Goal: Find specific page/section: Find specific page/section

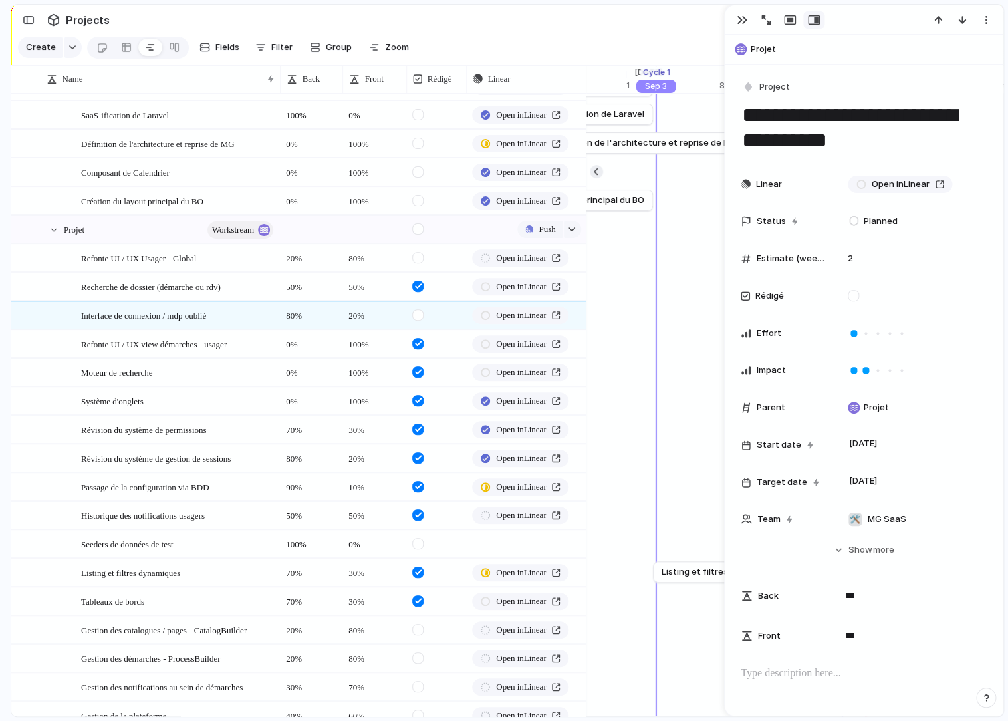
scroll to position [86, 0]
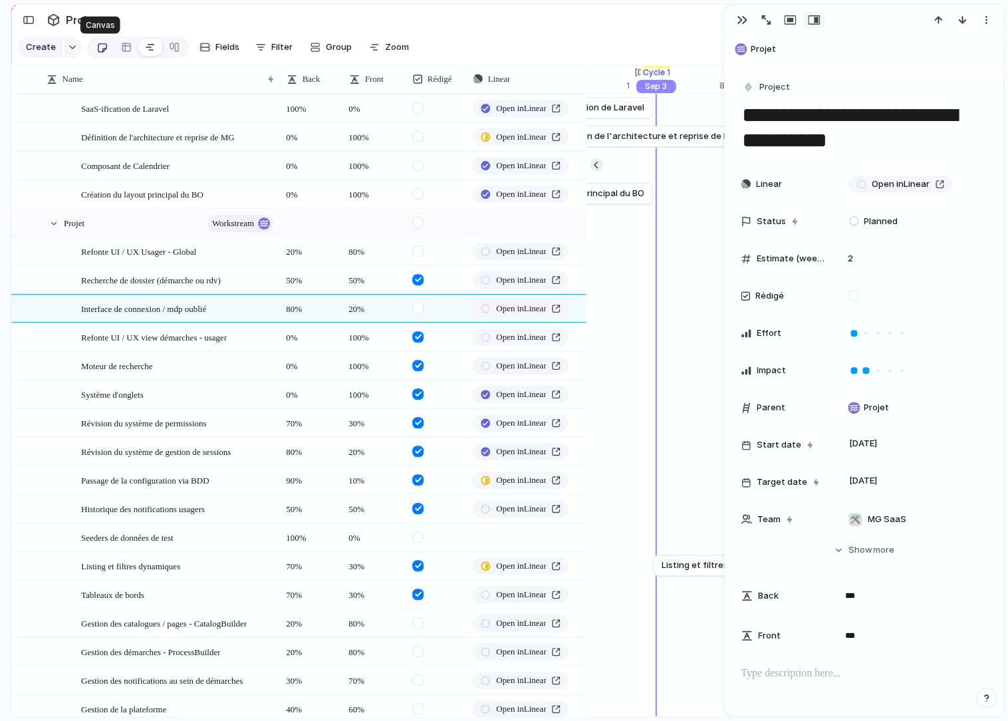
click at [102, 47] on div at bounding box center [101, 48] width 11 height 22
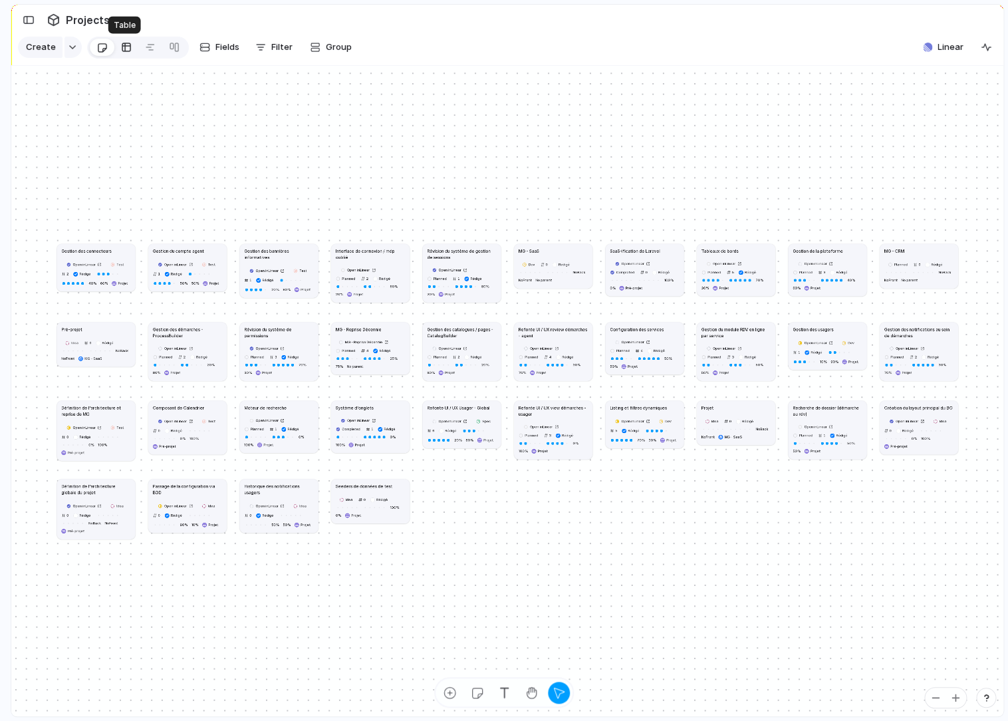
click at [126, 49] on div at bounding box center [126, 47] width 11 height 21
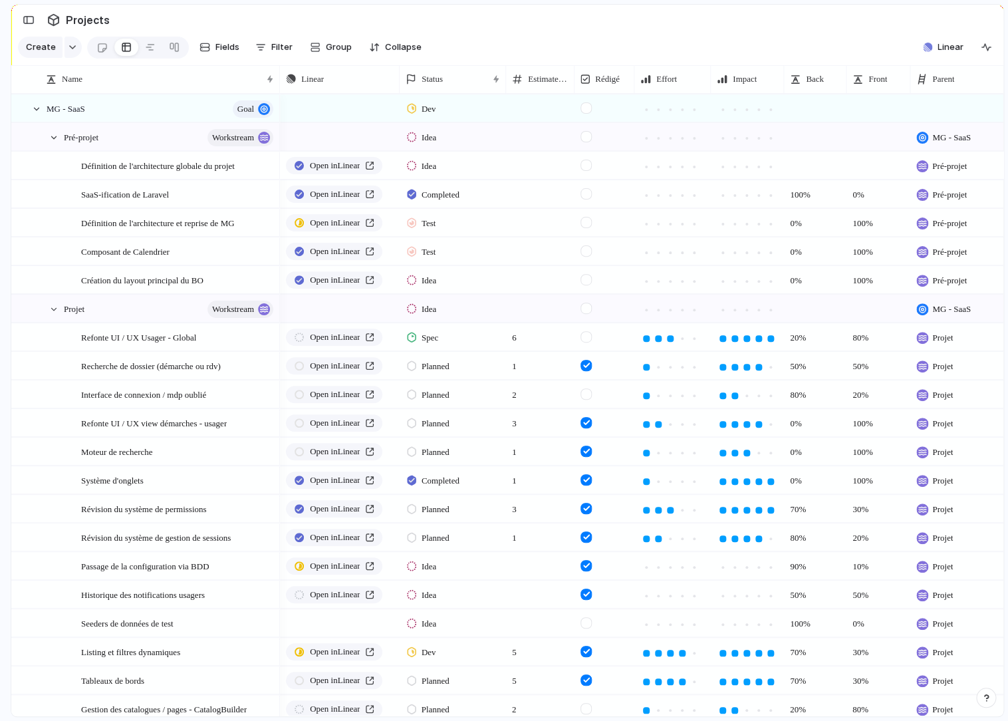
click at [440, 164] on div "Idea" at bounding box center [423, 166] width 33 height 16
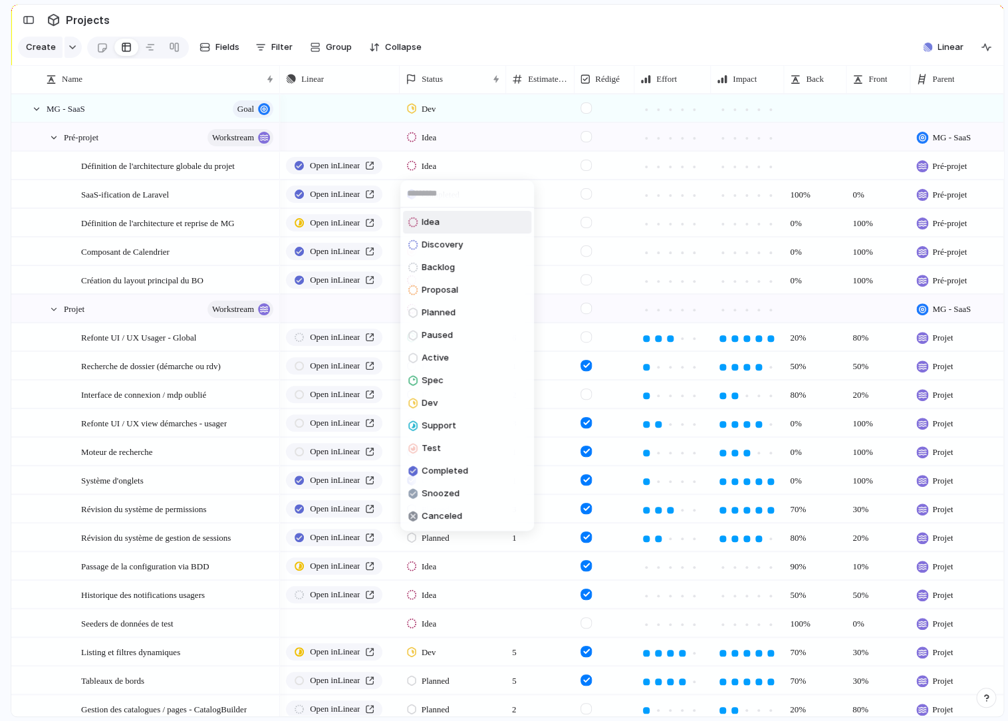
click at [496, 44] on div "Idea Discovery Backlog Proposal Planned Paused Active Spec Dev Support Test Com…" at bounding box center [504, 360] width 1008 height 721
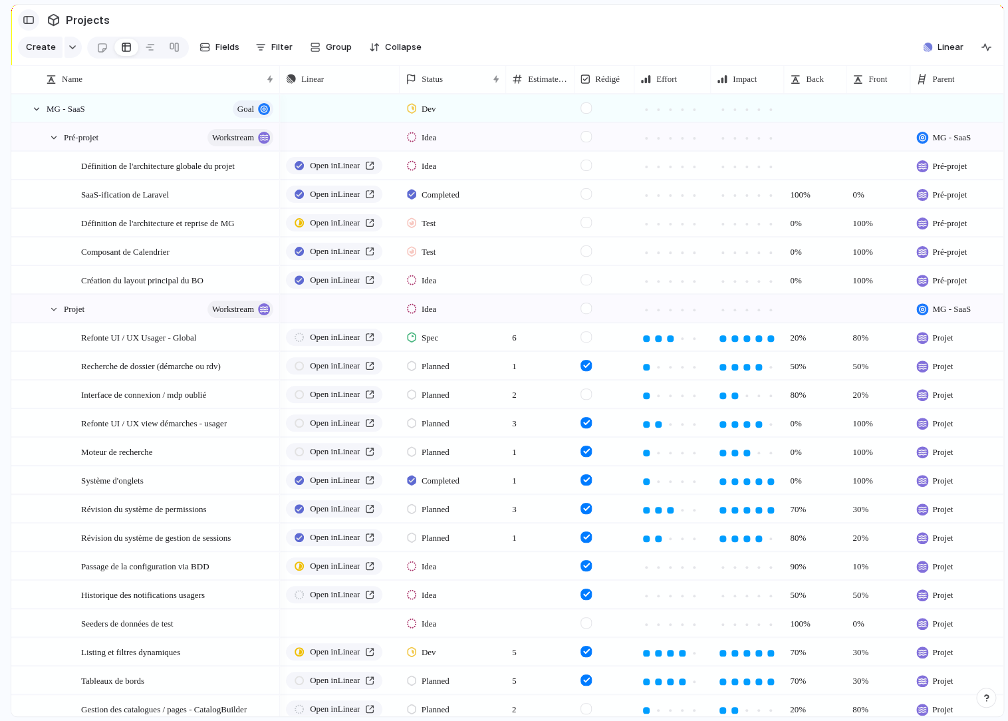
click at [34, 17] on div "button" at bounding box center [29, 19] width 12 height 9
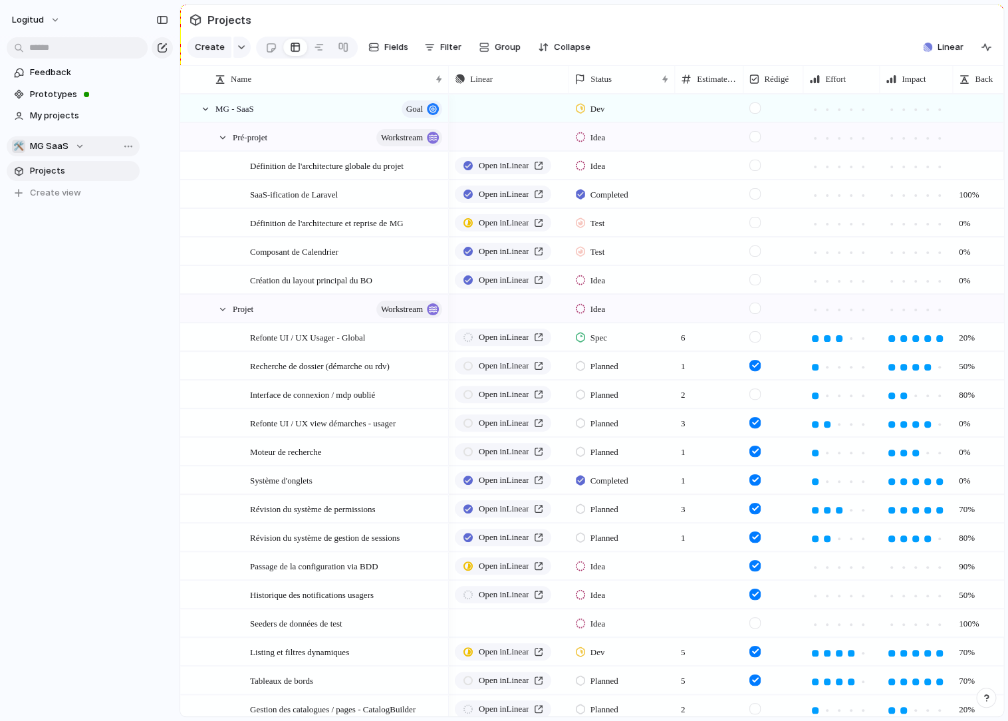
click at [76, 148] on div "🛠️ MG SaaS" at bounding box center [48, 146] width 73 height 13
click at [168, 281] on div "Logitud 🛠️ GRU Create new team" at bounding box center [504, 360] width 1008 height 721
click at [712, 79] on span "Estimate (weeks)" at bounding box center [717, 79] width 40 height 13
click at [708, 54] on div "Modify Hide Sort ascending Sort descending" at bounding box center [504, 360] width 1008 height 721
